Goal: Transaction & Acquisition: Book appointment/travel/reservation

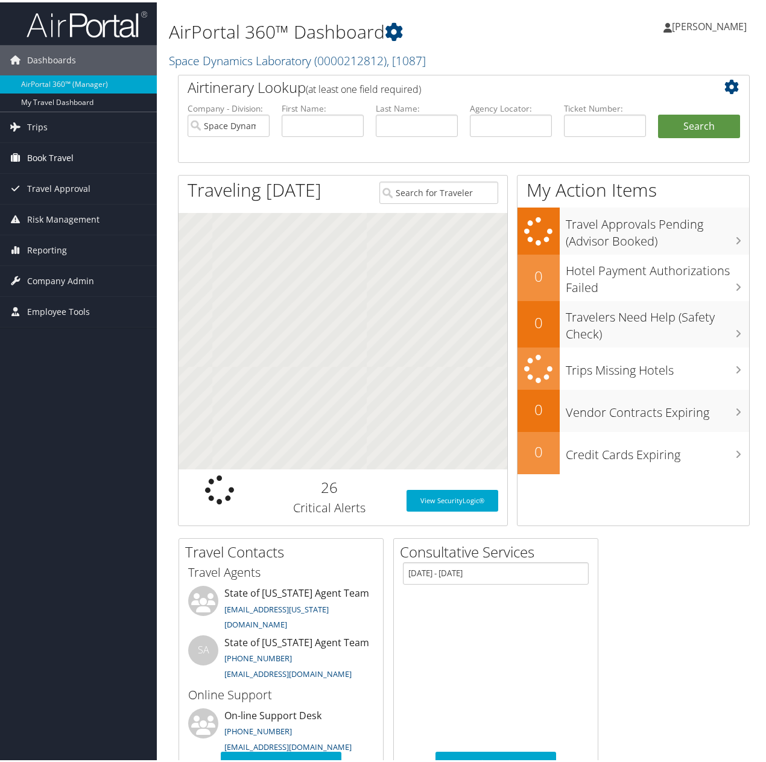
click at [45, 154] on span "Book Travel" at bounding box center [50, 156] width 46 height 30
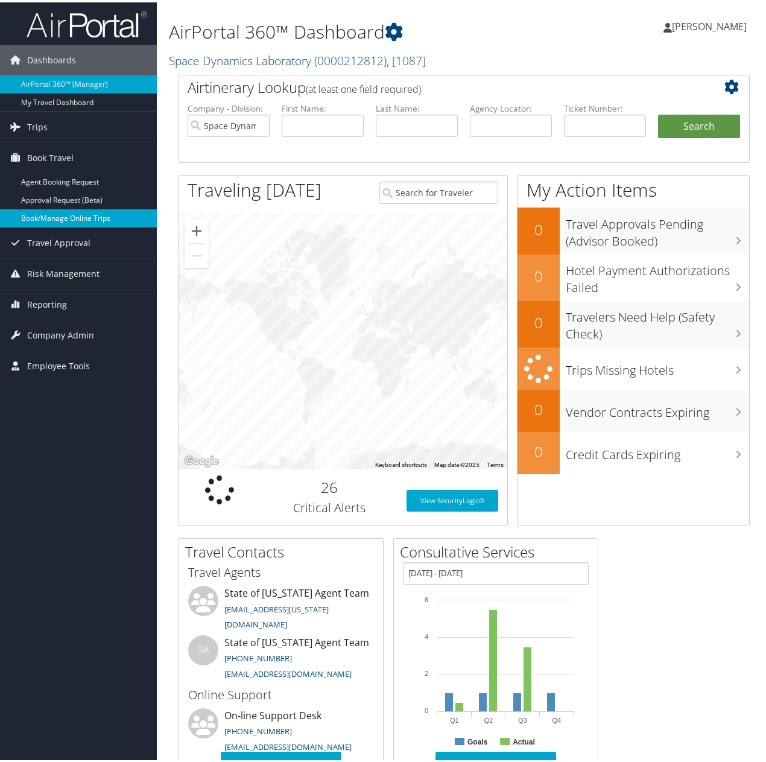
click at [61, 214] on link "Book/Manage Online Trips" at bounding box center [78, 216] width 157 height 18
